Goal: Information Seeking & Learning: Check status

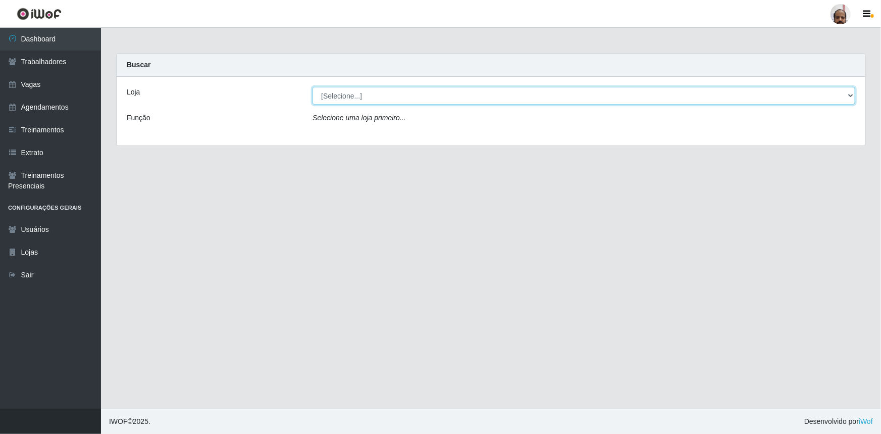
click at [847, 92] on select "[Selecione...] Mar Vermelho - Loja 05" at bounding box center [583, 96] width 543 height 18
select select "252"
click at [312, 87] on select "[Selecione...] Mar Vermelho - Loja 05" at bounding box center [583, 96] width 543 height 18
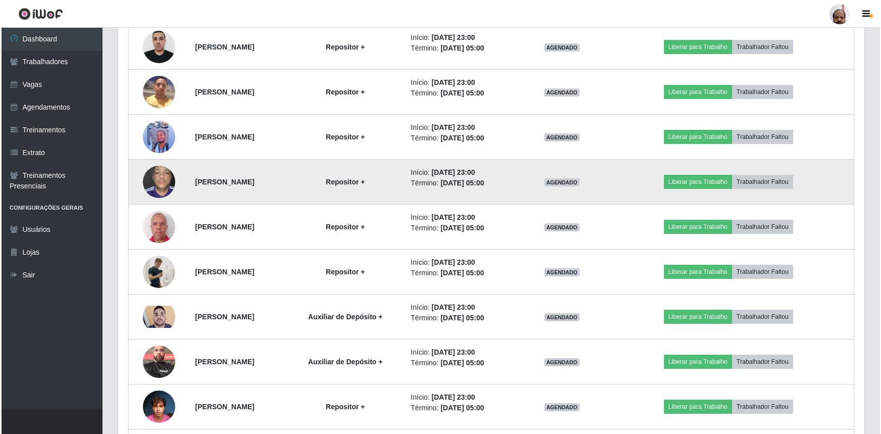
scroll to position [1055, 0]
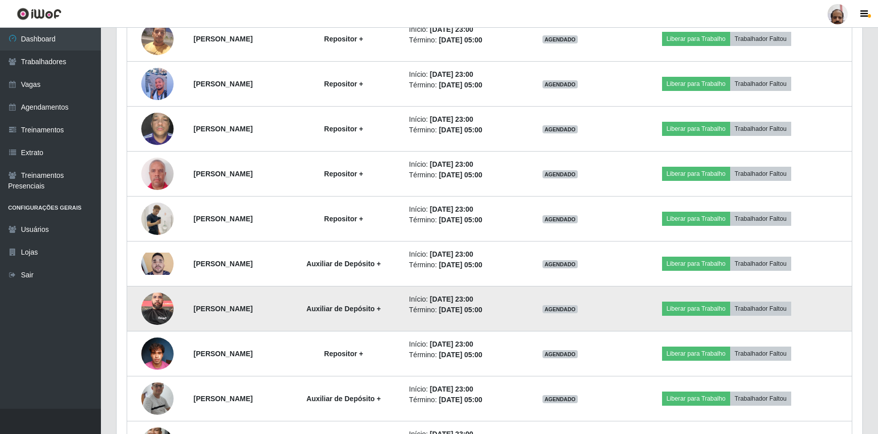
click at [151, 303] on img at bounding box center [157, 308] width 32 height 43
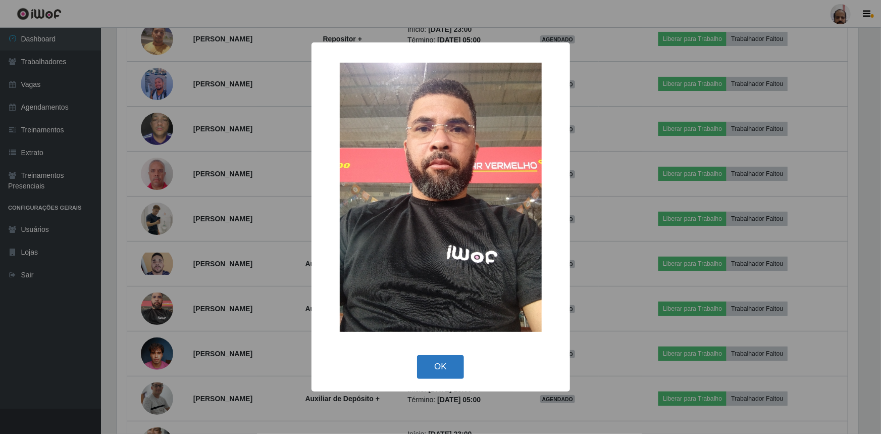
click at [425, 365] on button "OK" at bounding box center [440, 367] width 47 height 24
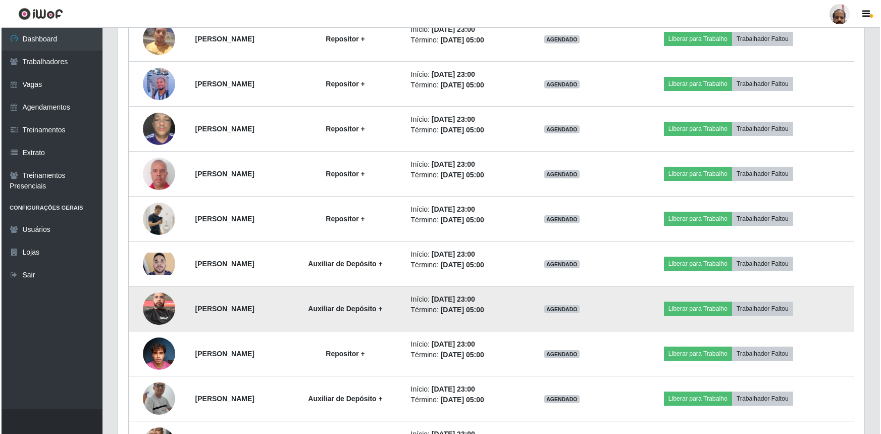
scroll to position [209, 746]
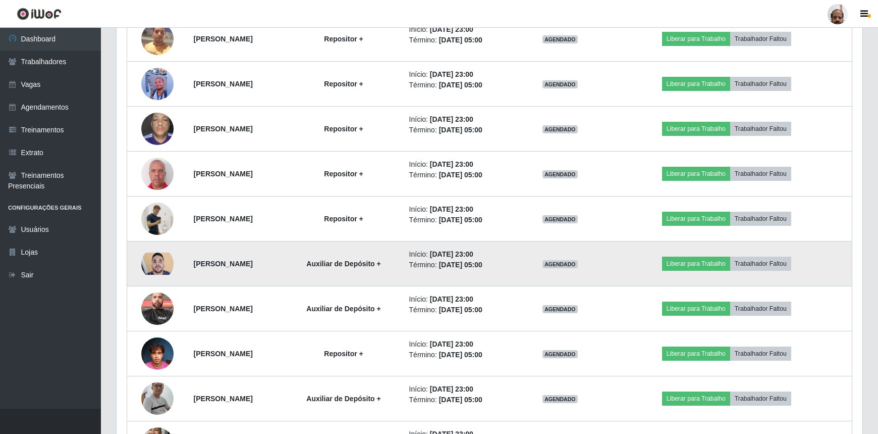
click at [159, 253] on img at bounding box center [157, 263] width 32 height 22
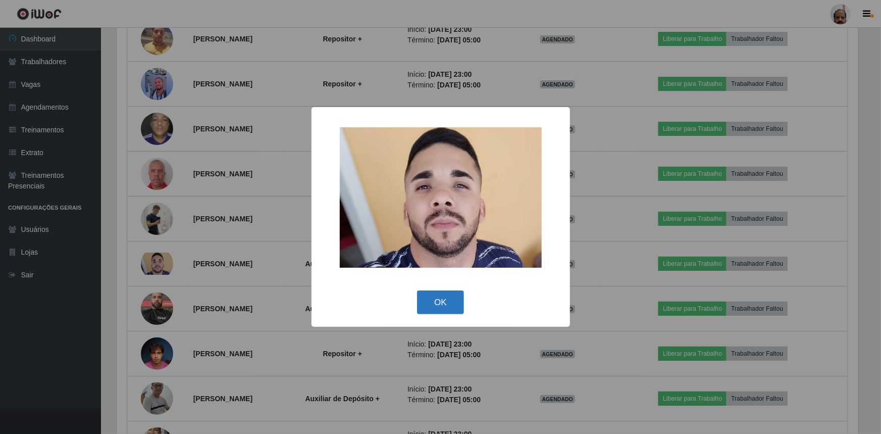
click at [446, 305] on button "OK" at bounding box center [440, 302] width 47 height 24
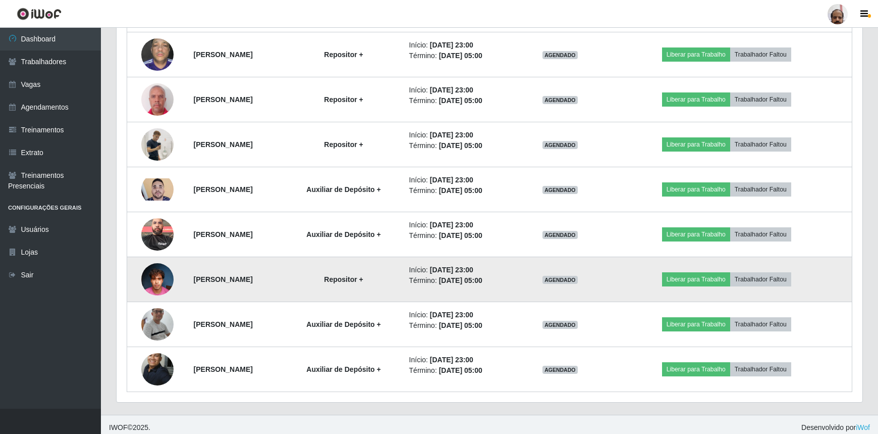
scroll to position [1132, 0]
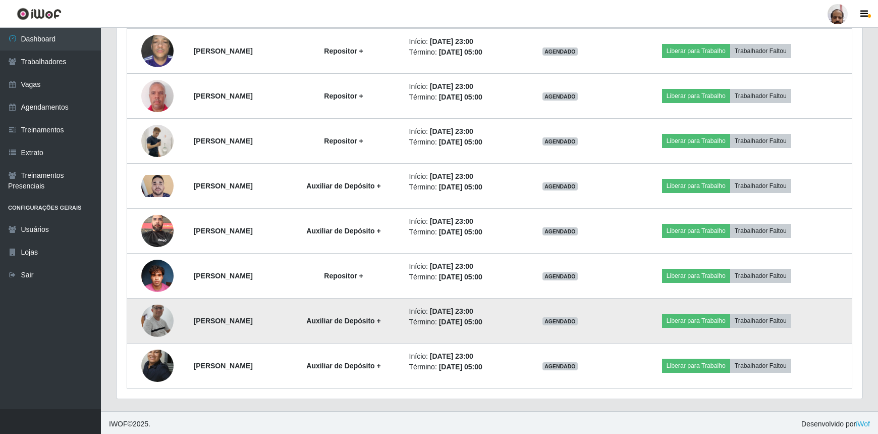
click at [146, 313] on img at bounding box center [157, 321] width 32 height 74
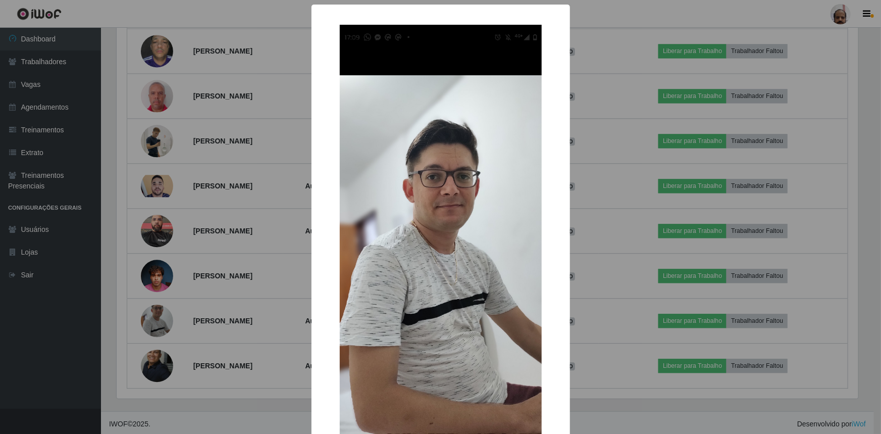
click at [645, 292] on div "× OK Cancel" at bounding box center [440, 217] width 881 height 434
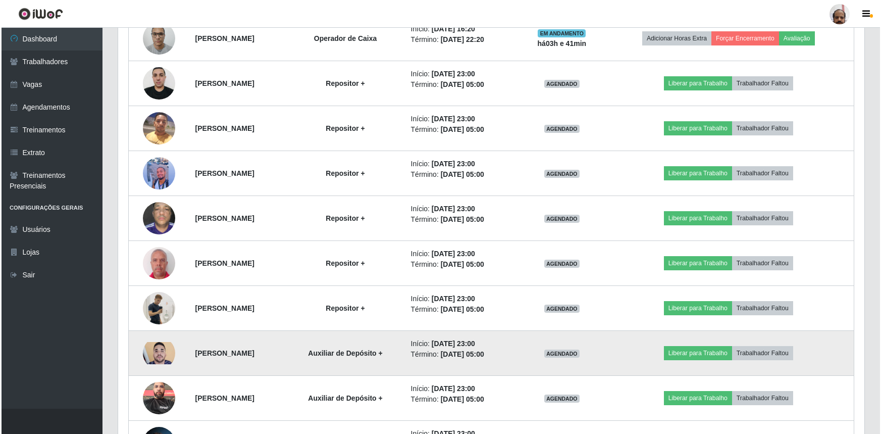
scroll to position [949, 0]
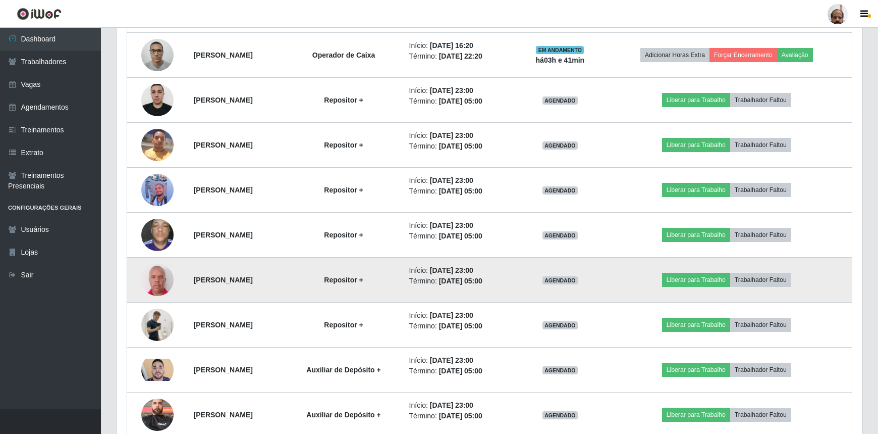
click at [158, 283] on img at bounding box center [157, 279] width 32 height 36
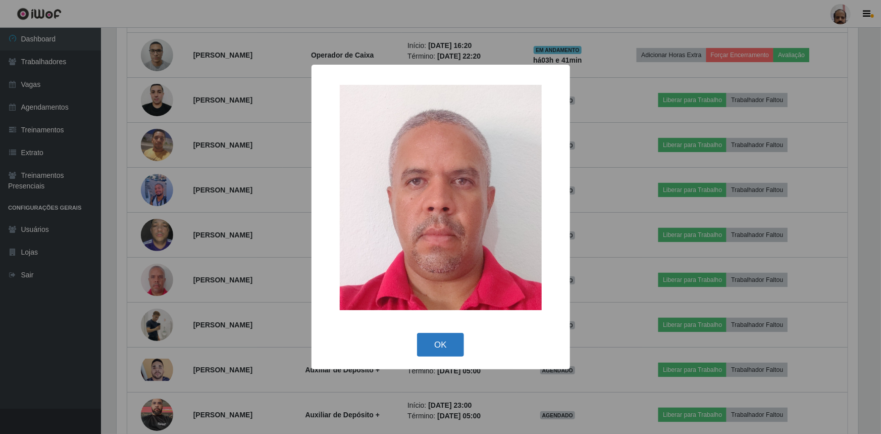
click at [449, 348] on button "OK" at bounding box center [440, 345] width 47 height 24
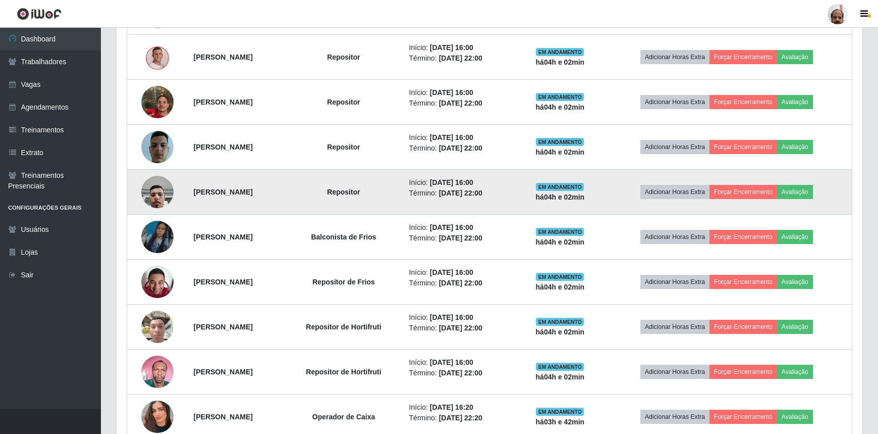
scroll to position [444, 0]
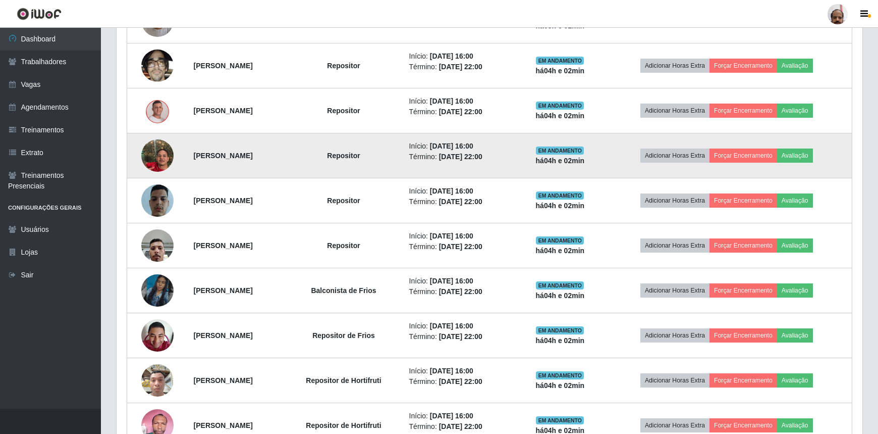
click at [141, 155] on img at bounding box center [157, 156] width 32 height 58
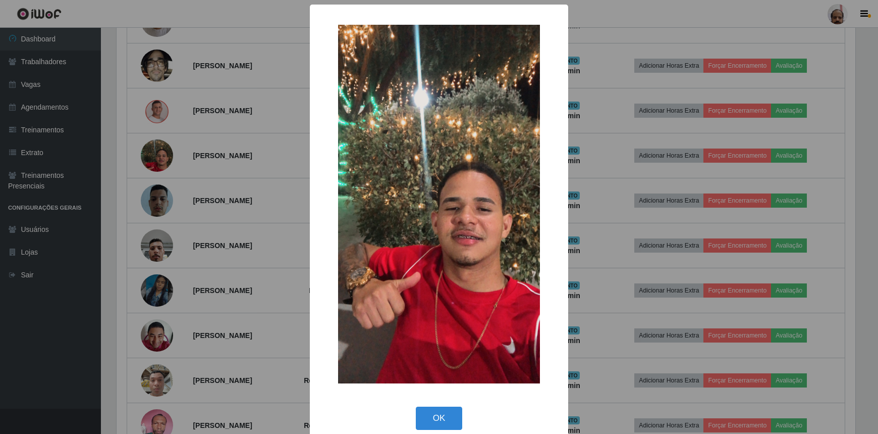
scroll to position [209, 741]
click at [440, 418] on button "OK" at bounding box center [440, 418] width 47 height 24
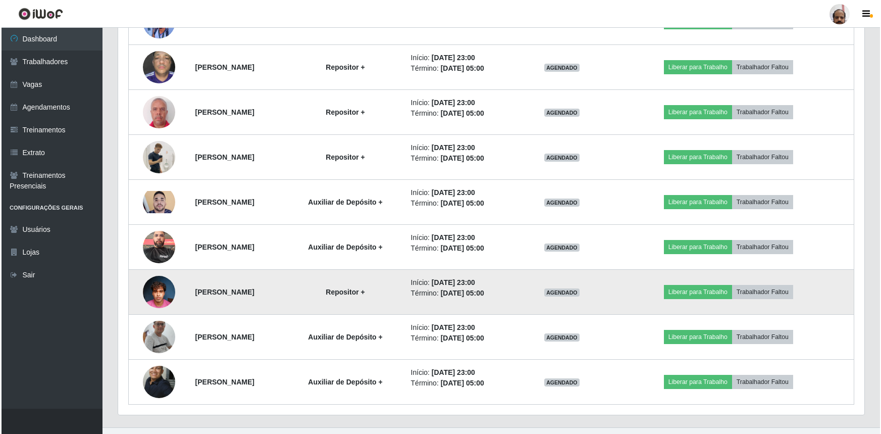
scroll to position [1132, 0]
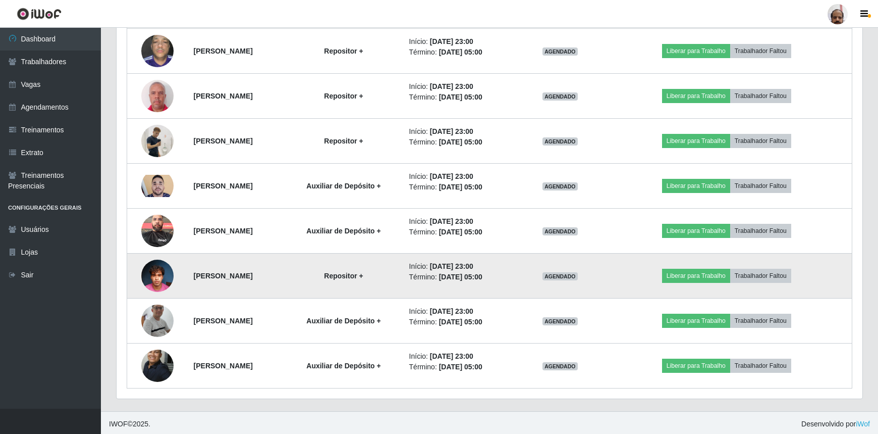
click at [157, 278] on img at bounding box center [157, 275] width 32 height 43
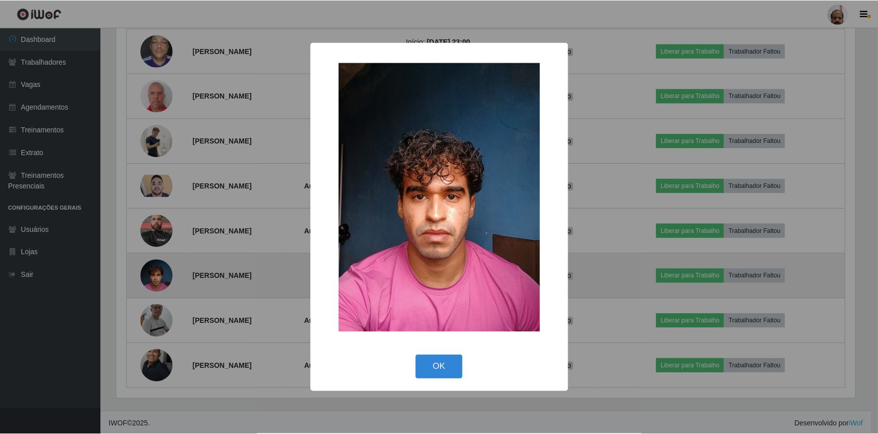
scroll to position [209, 741]
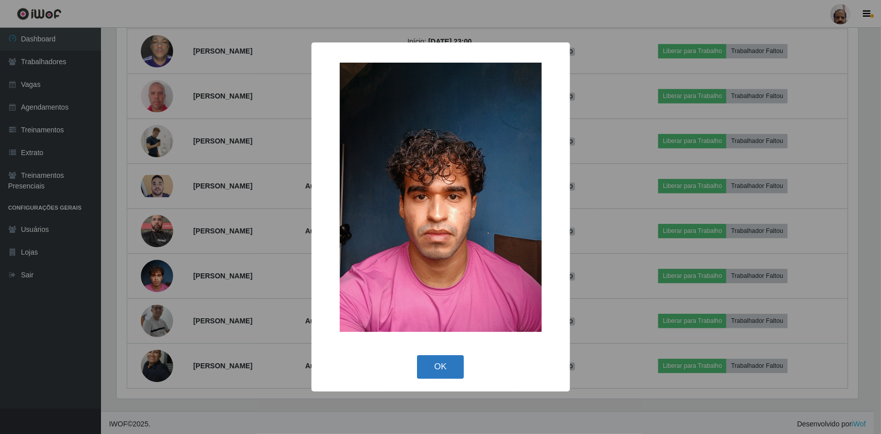
click at [443, 372] on button "OK" at bounding box center [440, 367] width 47 height 24
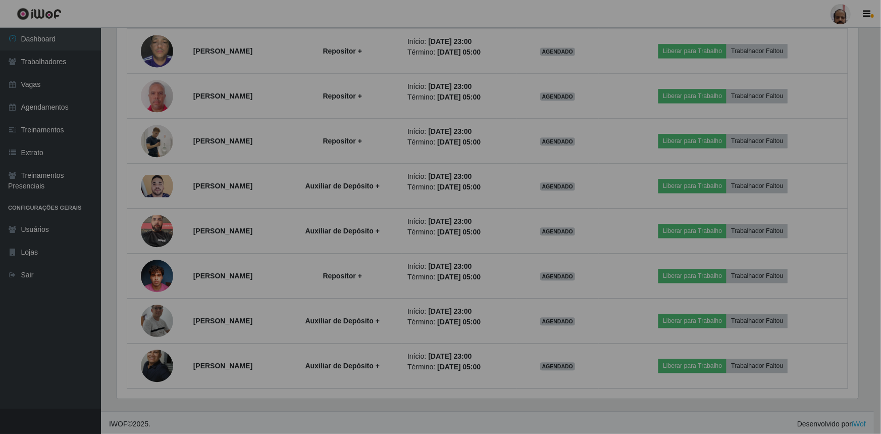
scroll to position [209, 746]
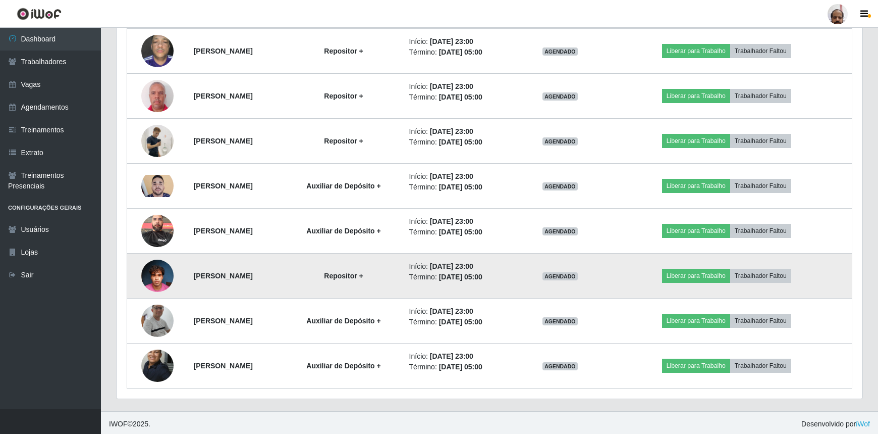
click at [159, 269] on img at bounding box center [157, 275] width 32 height 43
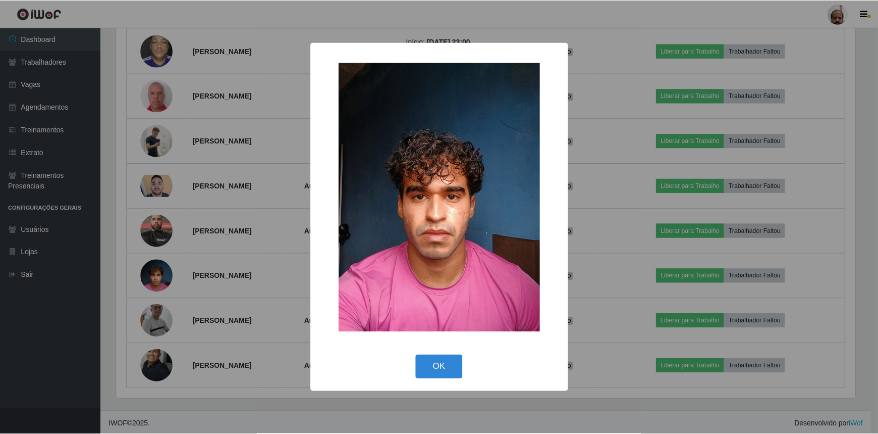
scroll to position [209, 741]
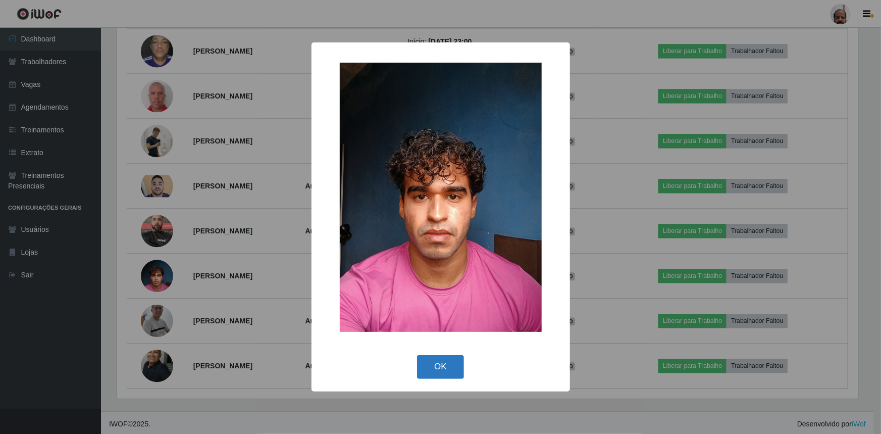
click at [429, 359] on button "OK" at bounding box center [440, 367] width 47 height 24
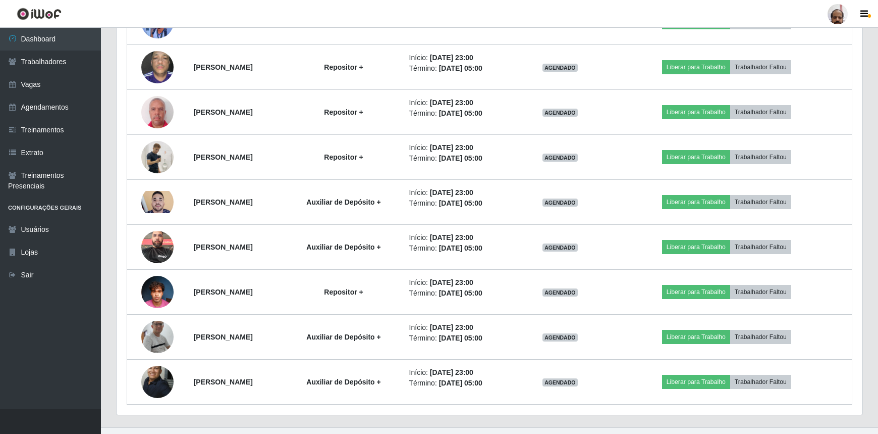
scroll to position [1132, 0]
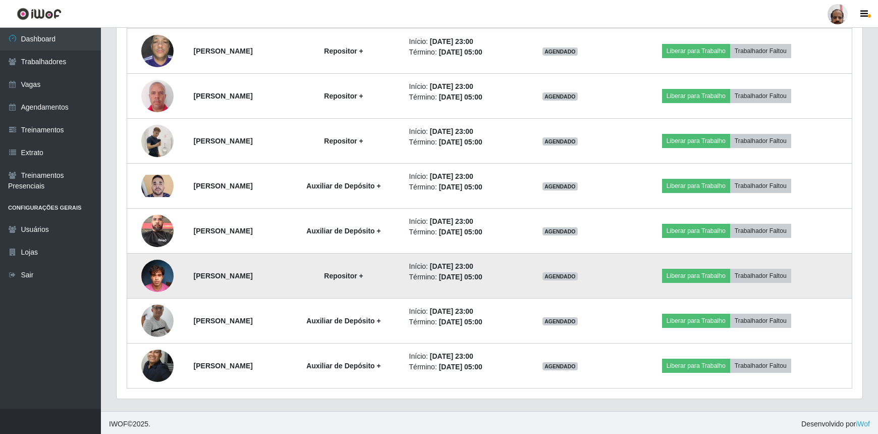
click at [141, 274] on img at bounding box center [157, 275] width 32 height 43
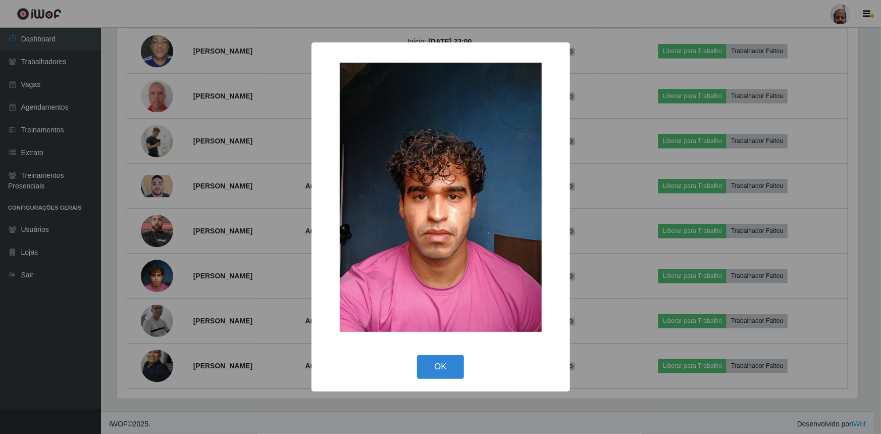
drag, startPoint x: 448, startPoint y: 364, endPoint x: 461, endPoint y: 347, distance: 21.3
click at [448, 364] on button "OK" at bounding box center [440, 367] width 47 height 24
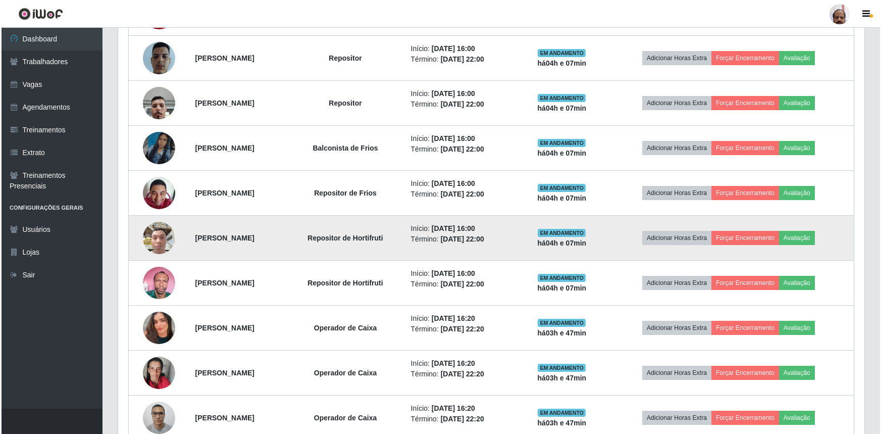
scroll to position [628, 0]
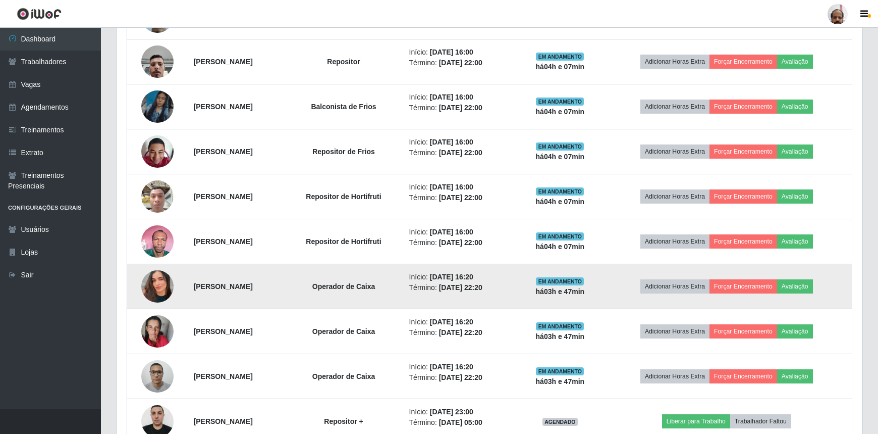
click at [141, 278] on img at bounding box center [157, 286] width 32 height 58
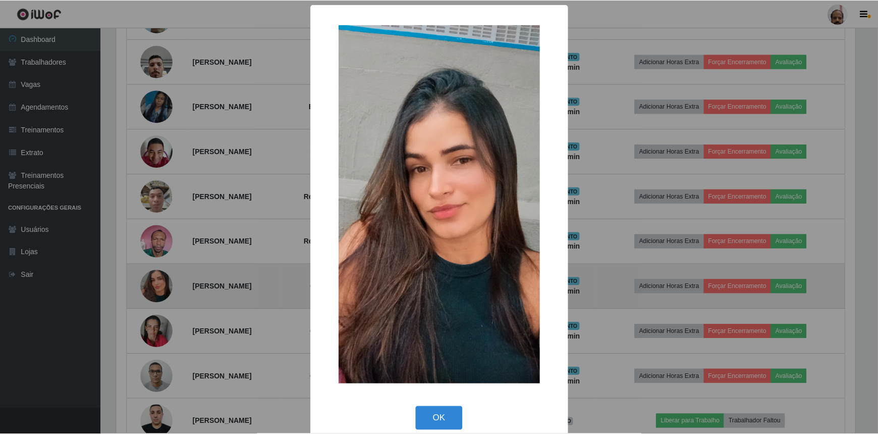
scroll to position [209, 741]
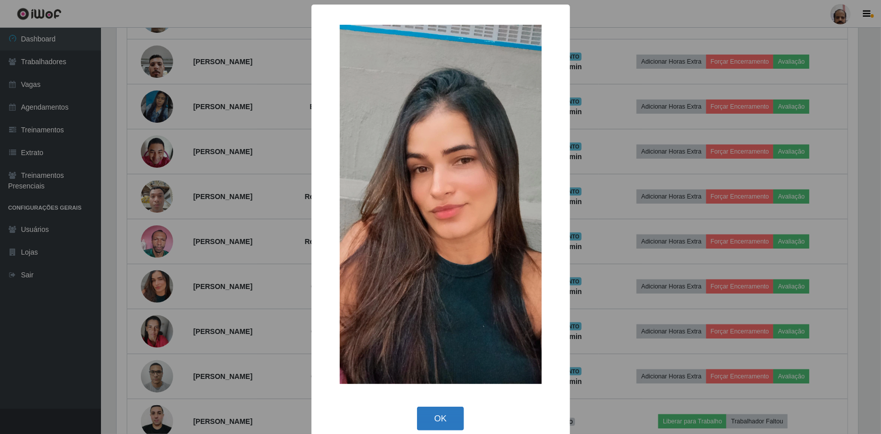
click at [426, 419] on button "OK" at bounding box center [440, 418] width 47 height 24
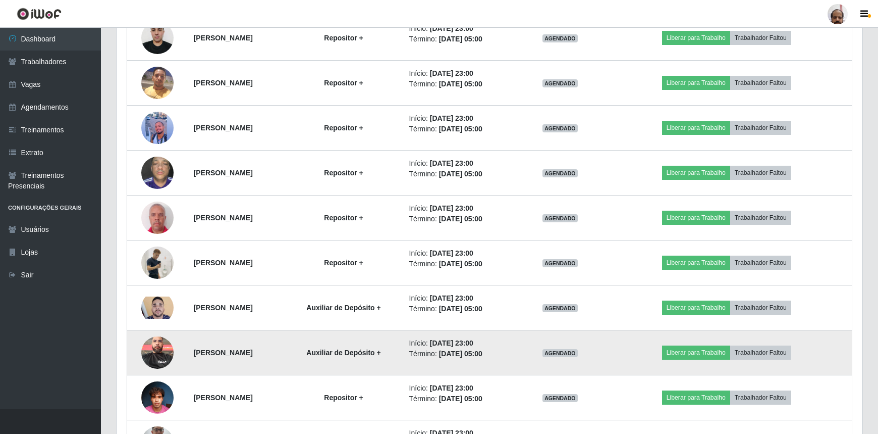
scroll to position [995, 0]
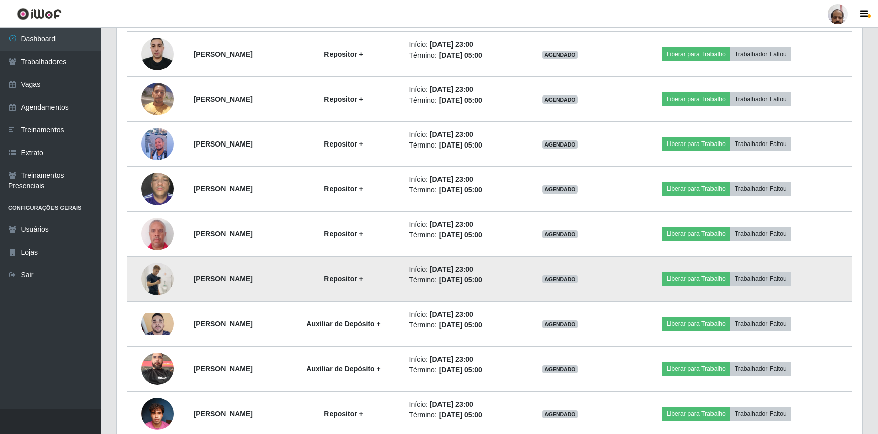
click at [161, 277] on img at bounding box center [157, 279] width 32 height 58
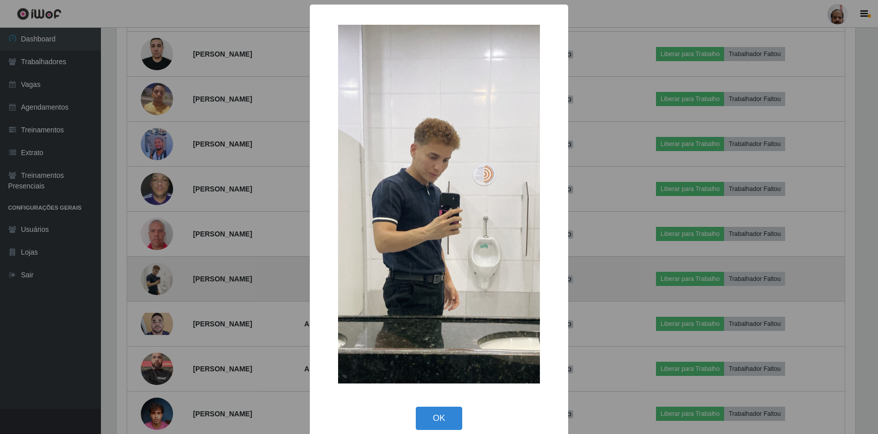
scroll to position [209, 741]
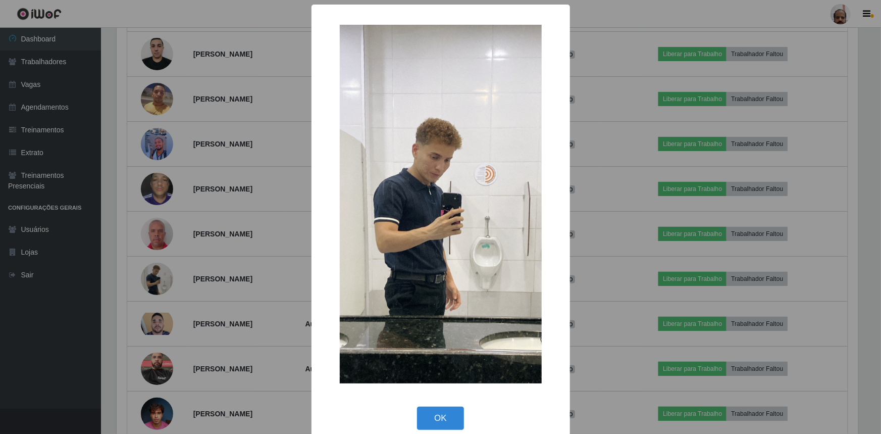
drag, startPoint x: 445, startPoint y: 414, endPoint x: 440, endPoint y: 406, distance: 9.1
click at [445, 414] on button "OK" at bounding box center [440, 418] width 47 height 24
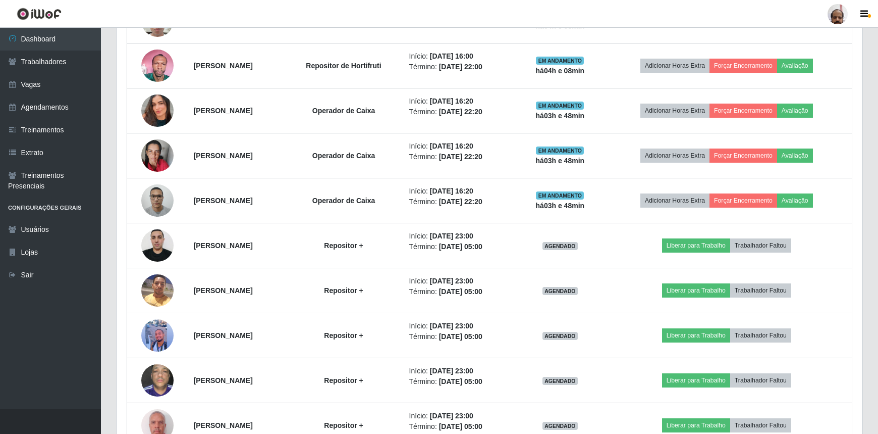
scroll to position [720, 0]
